Goal: Task Accomplishment & Management: Use online tool/utility

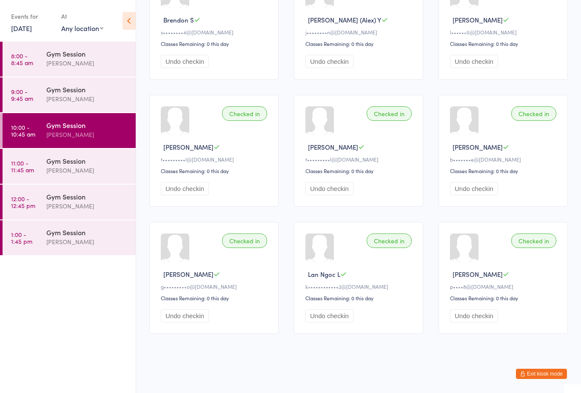
scroll to position [264, 0]
click at [94, 168] on div "[PERSON_NAME]" at bounding box center [87, 170] width 82 height 10
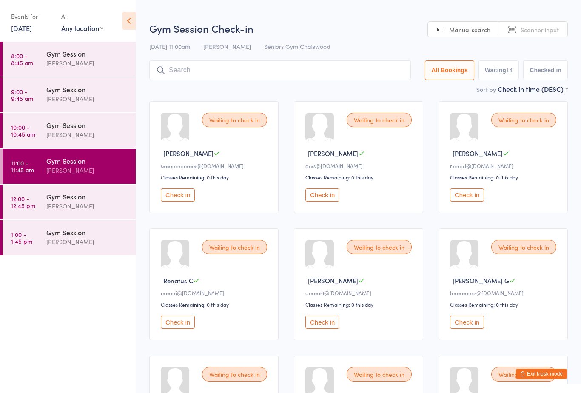
click at [179, 202] on button "Check in" at bounding box center [178, 194] width 34 height 13
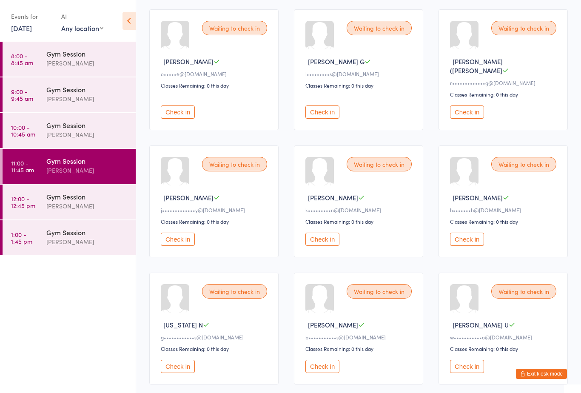
scroll to position [220, 0]
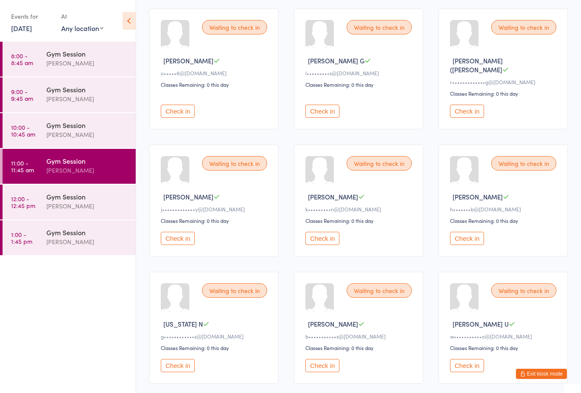
click at [325, 240] on button "Check in" at bounding box center [322, 238] width 34 height 13
click at [178, 110] on button "Check in" at bounding box center [178, 111] width 34 height 13
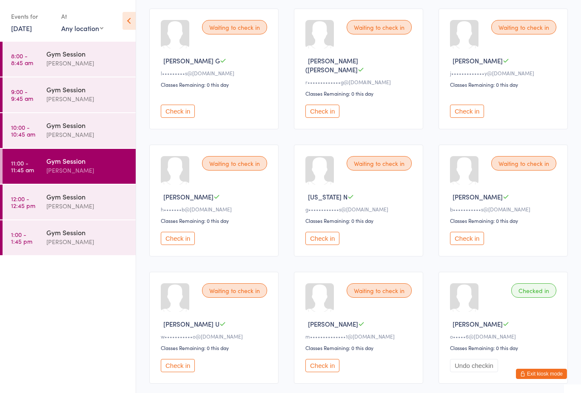
click at [183, 109] on button "Check in" at bounding box center [178, 111] width 34 height 13
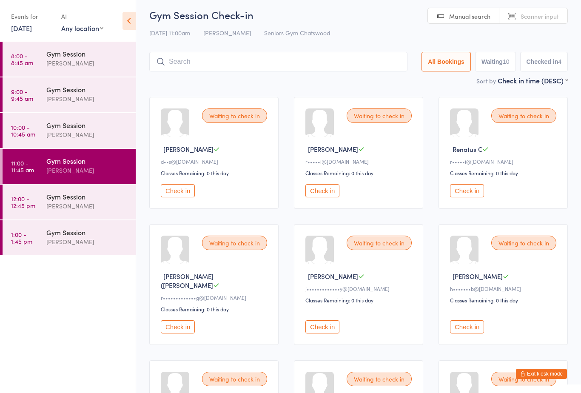
scroll to position [0, 0]
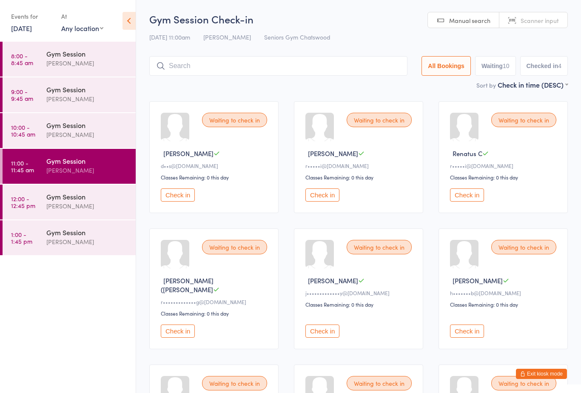
click at [324, 201] on button "Check in" at bounding box center [322, 194] width 34 height 13
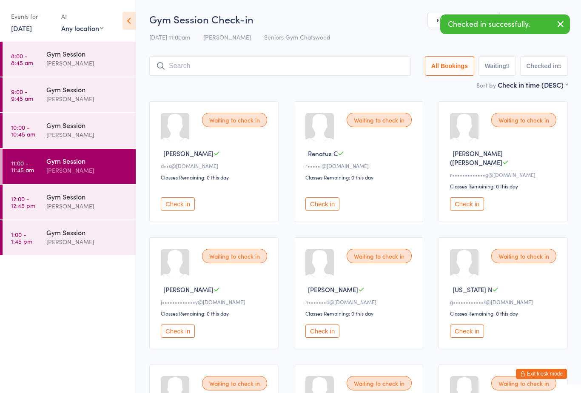
click at [317, 203] on button "Check in" at bounding box center [322, 203] width 34 height 13
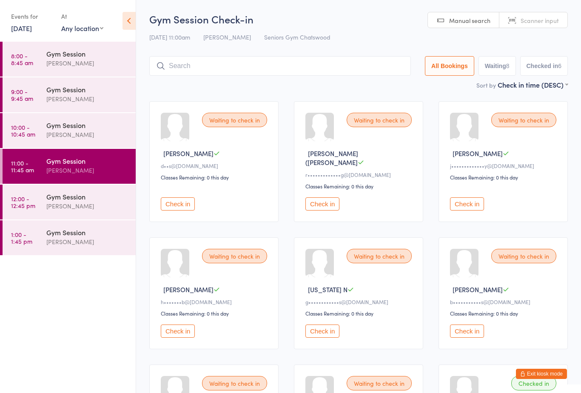
click at [480, 181] on div "Classes Remaining: 0 this day" at bounding box center [504, 177] width 109 height 7
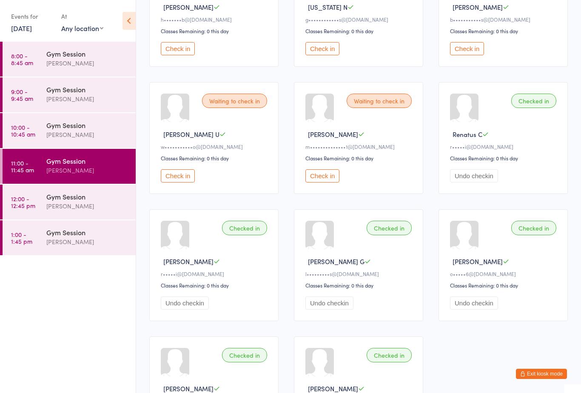
scroll to position [283, 0]
click at [172, 172] on button "Check in" at bounding box center [178, 175] width 34 height 13
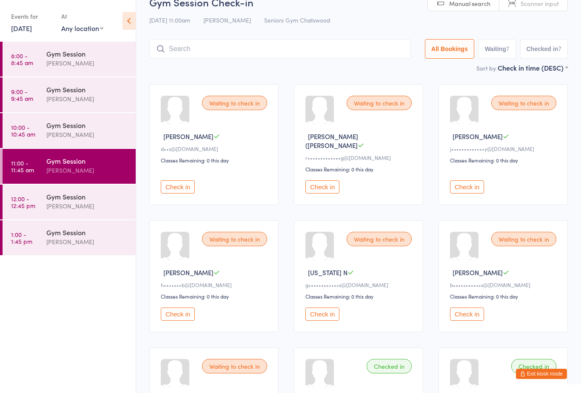
scroll to position [0, 0]
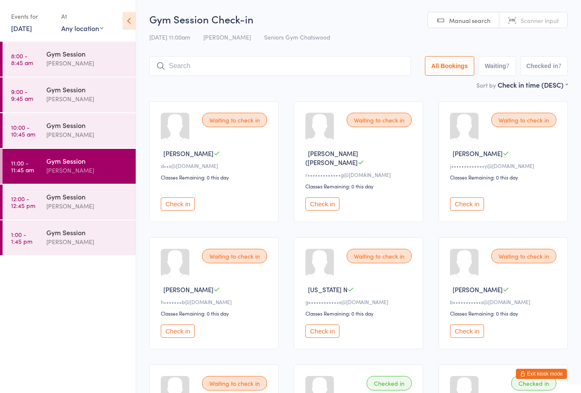
click at [316, 333] on button "Check in" at bounding box center [322, 331] width 34 height 13
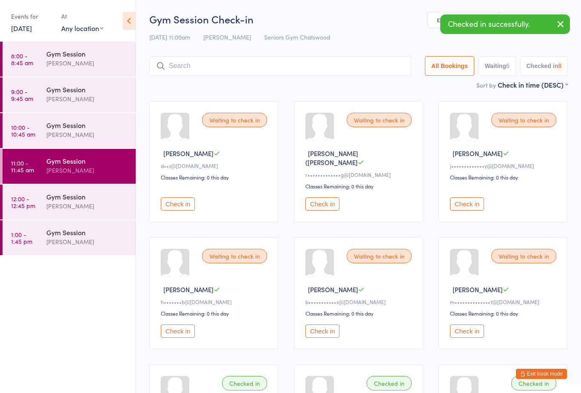
click at [459, 199] on button "Check in" at bounding box center [467, 203] width 34 height 13
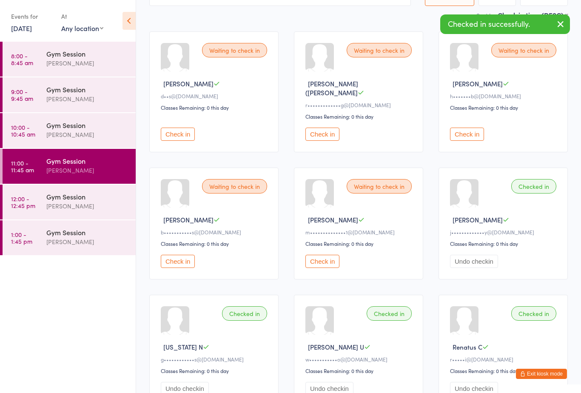
scroll to position [32, 0]
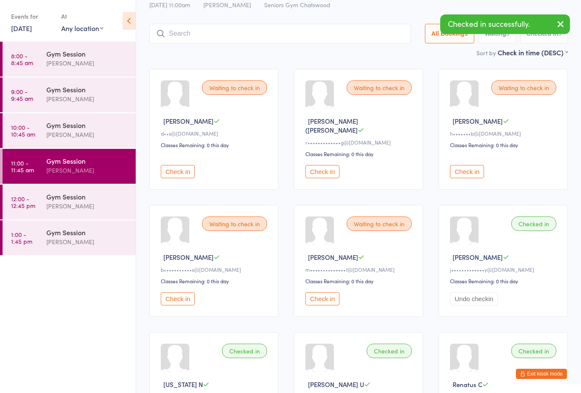
click at [319, 296] on button "Check in" at bounding box center [322, 298] width 34 height 13
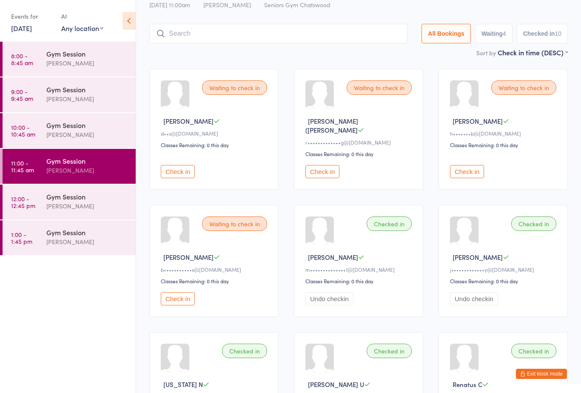
click at [231, 231] on div "Waiting to check in [PERSON_NAME] b•••••••••••s@[DOMAIN_NAME] Classes Remaining…" at bounding box center [213, 261] width 129 height 112
click at [237, 221] on div "Waiting to check in" at bounding box center [234, 224] width 65 height 14
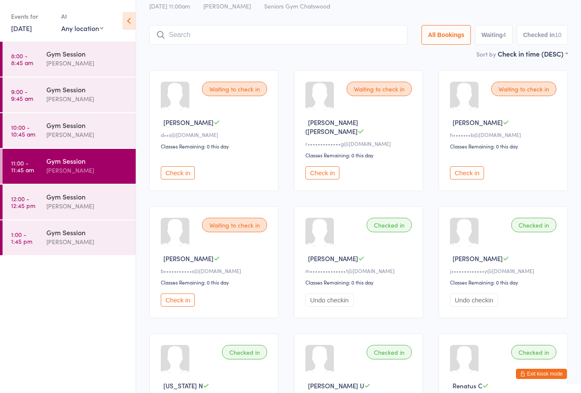
scroll to position [29, 0]
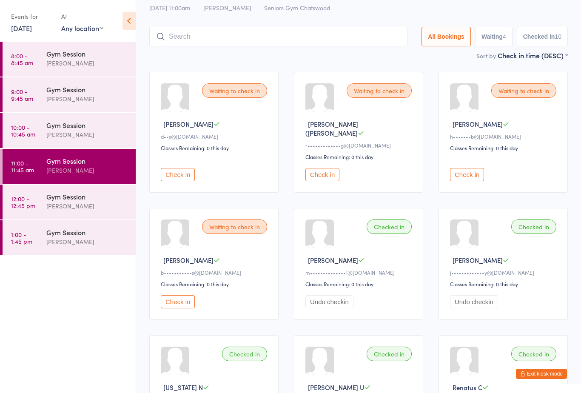
click at [231, 225] on div "Waiting to check in" at bounding box center [234, 227] width 65 height 14
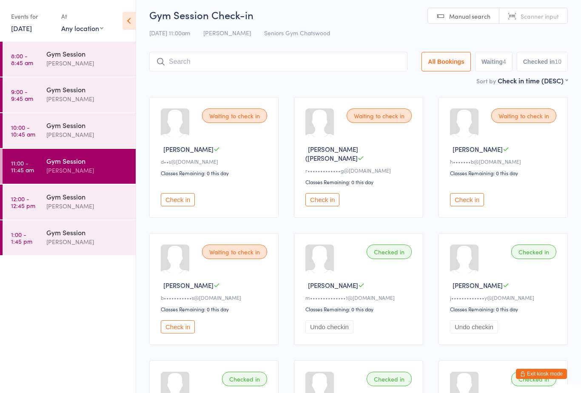
scroll to position [0, 0]
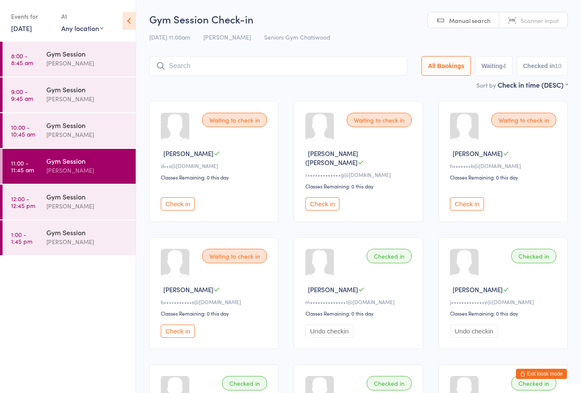
click at [178, 331] on button "Check in" at bounding box center [178, 331] width 34 height 13
click at [328, 200] on button "Check in" at bounding box center [322, 203] width 34 height 13
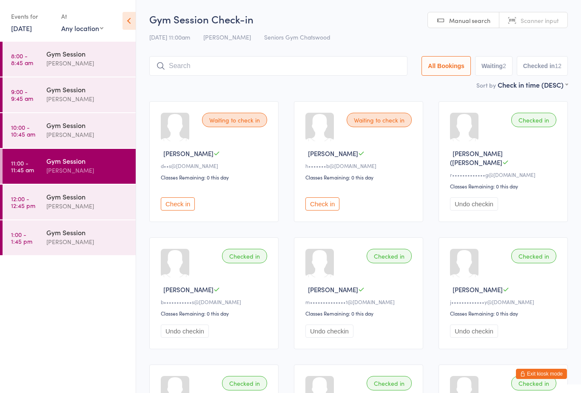
click at [182, 197] on button "Check in" at bounding box center [178, 203] width 34 height 13
click at [84, 207] on div "[PERSON_NAME]" at bounding box center [87, 206] width 82 height 10
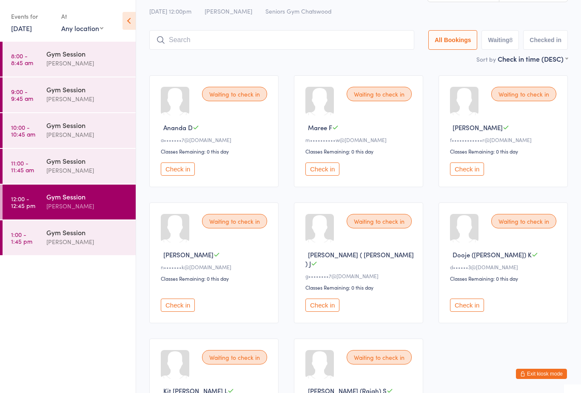
scroll to position [17, 0]
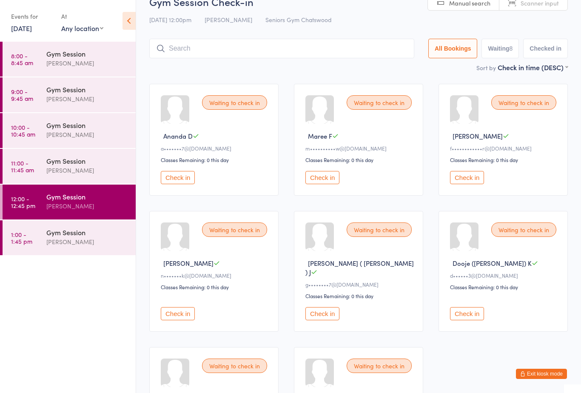
click at [106, 169] on div "[PERSON_NAME]" at bounding box center [87, 170] width 82 height 10
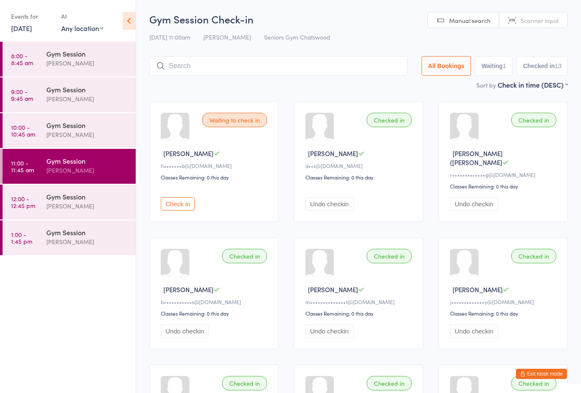
click at [230, 109] on div "Waiting to check in [PERSON_NAME] L h•••••••b@[DOMAIN_NAME] Classes Remaining: …" at bounding box center [213, 161] width 129 height 121
click at [71, 194] on div "Gym Session" at bounding box center [87, 196] width 82 height 9
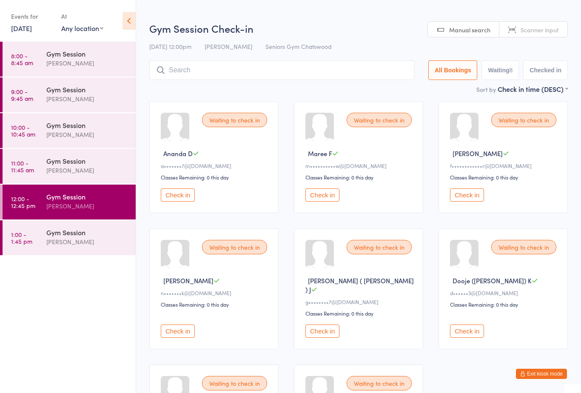
click at [178, 201] on button "Check in" at bounding box center [178, 194] width 34 height 13
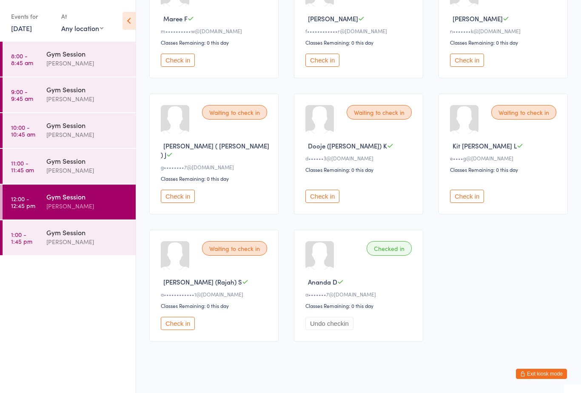
scroll to position [134, 0]
click at [183, 331] on button "Check in" at bounding box center [178, 323] width 34 height 13
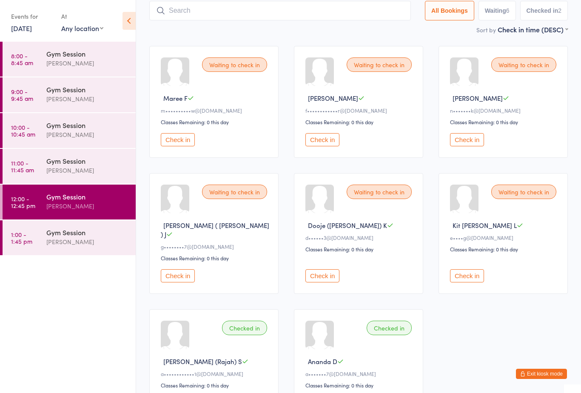
scroll to position [72, 0]
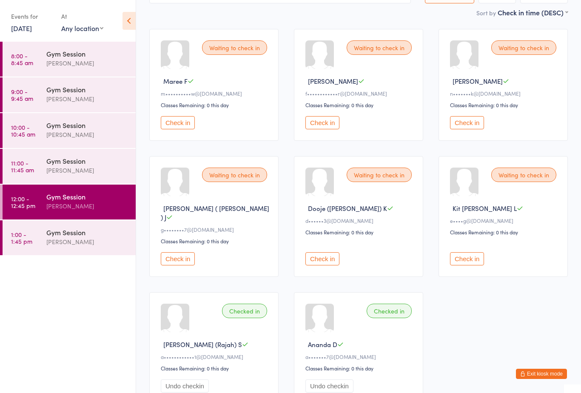
click at [476, 257] on button "Check in" at bounding box center [467, 258] width 34 height 13
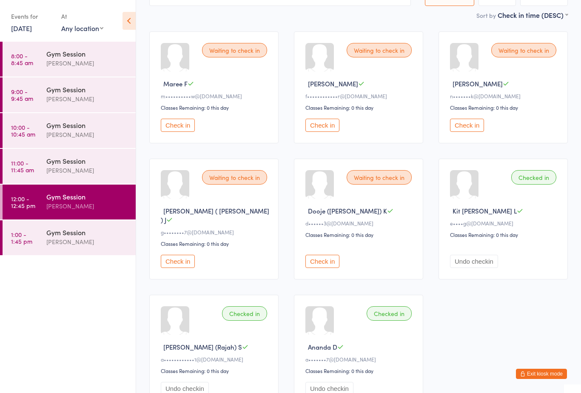
click at [322, 261] on button "Check in" at bounding box center [322, 261] width 34 height 13
click at [320, 132] on button "Check in" at bounding box center [322, 125] width 34 height 13
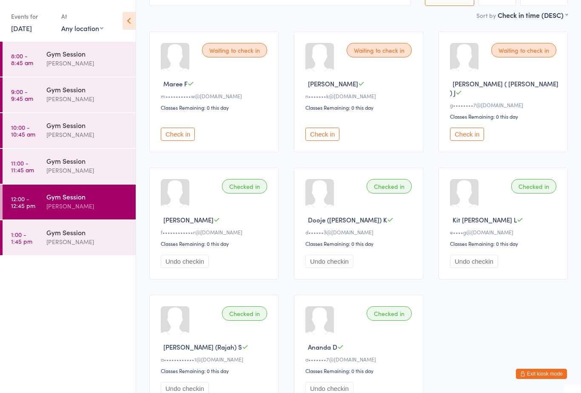
click at [180, 134] on button "Check in" at bounding box center [178, 134] width 34 height 13
